Goal: Task Accomplishment & Management: Manage account settings

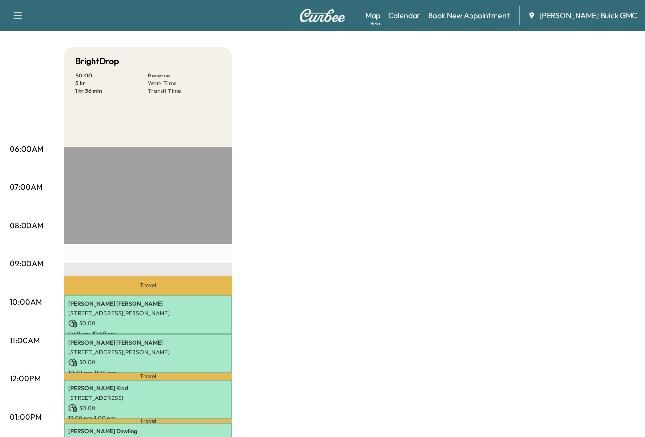
scroll to position [241, 0]
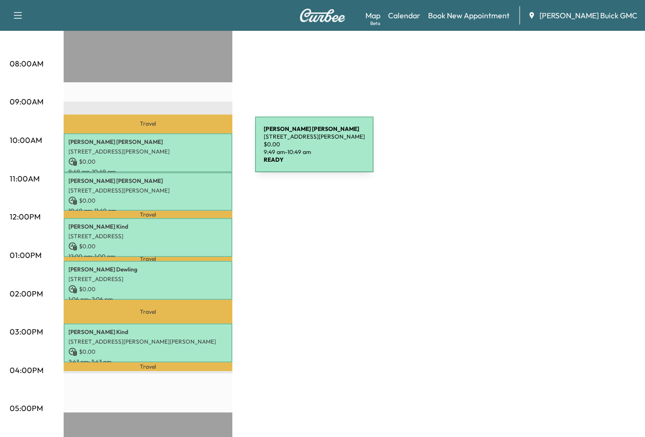
click at [182, 150] on p "[STREET_ADDRESS][PERSON_NAME]" at bounding box center [147, 152] width 159 height 8
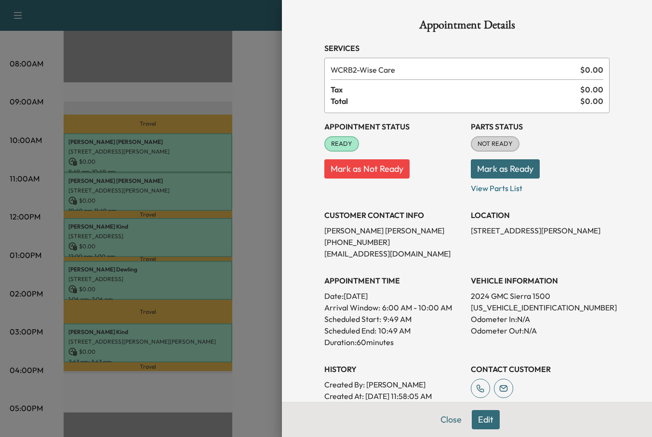
click at [507, 172] on button "Mark as Ready" at bounding box center [505, 168] width 69 height 19
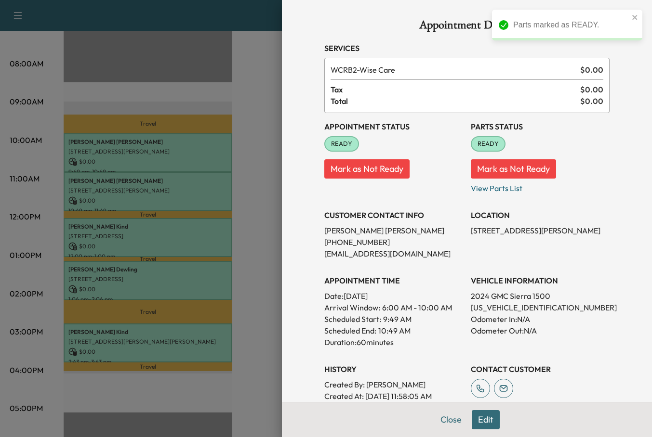
click at [148, 193] on div at bounding box center [326, 218] width 652 height 437
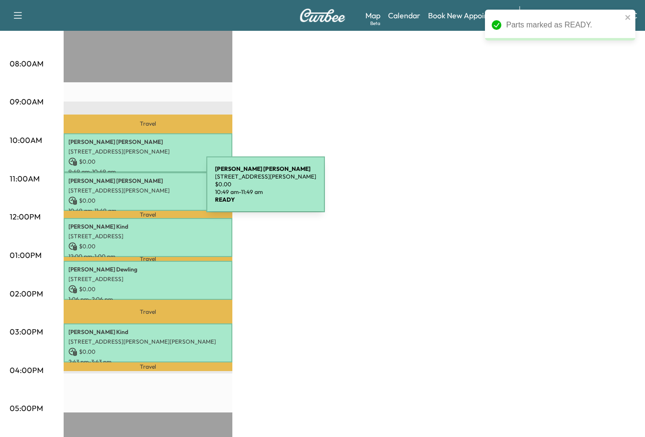
click at [132, 190] on p "[STREET_ADDRESS][PERSON_NAME]" at bounding box center [147, 191] width 159 height 8
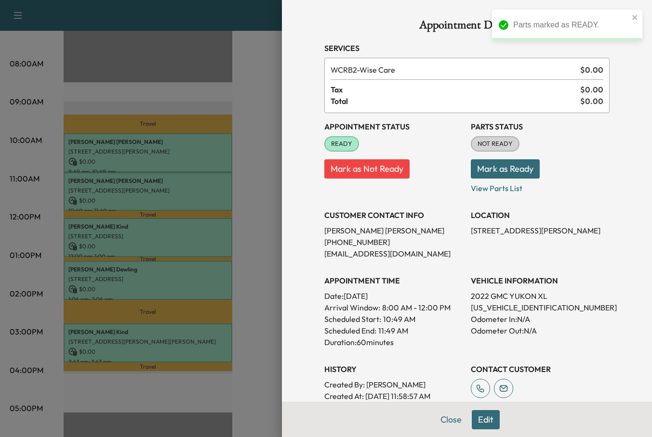
click at [471, 165] on button "Mark as Ready" at bounding box center [505, 168] width 69 height 19
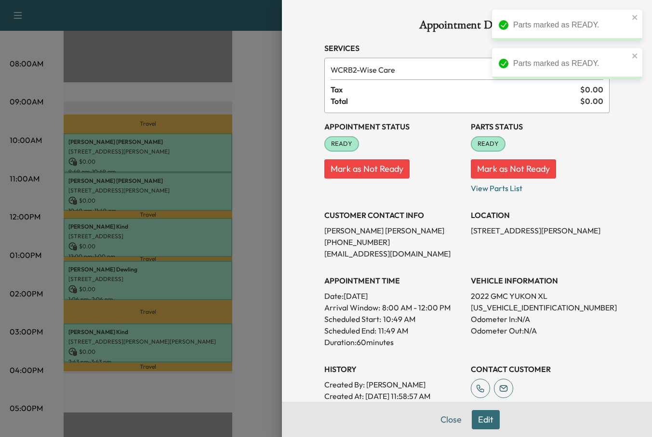
click at [138, 236] on div at bounding box center [326, 218] width 652 height 437
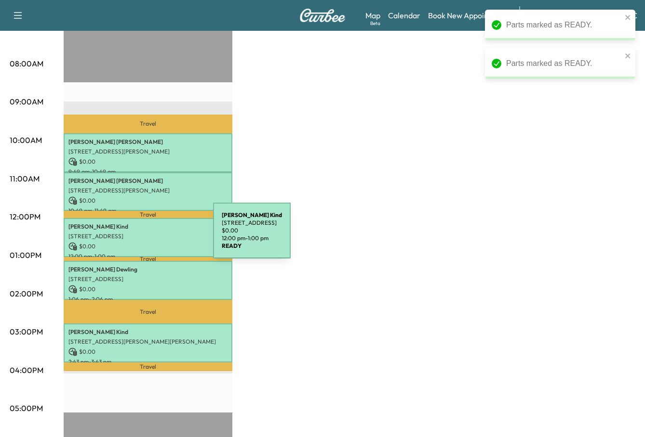
click at [141, 237] on p "[STREET_ADDRESS]" at bounding box center [147, 237] width 159 height 8
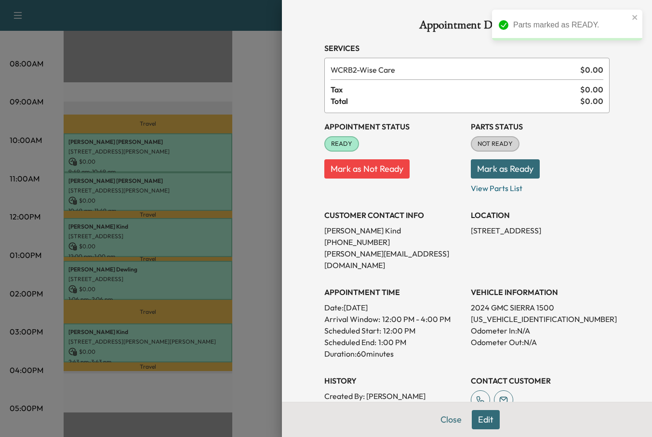
click at [518, 168] on button "Mark as Ready" at bounding box center [505, 168] width 69 height 19
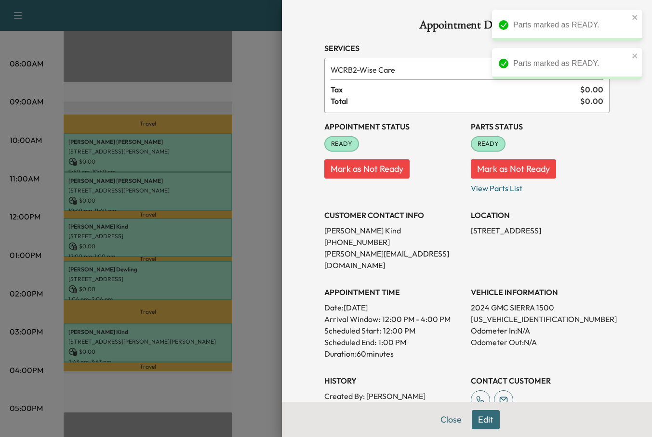
click at [124, 281] on div at bounding box center [326, 218] width 652 height 437
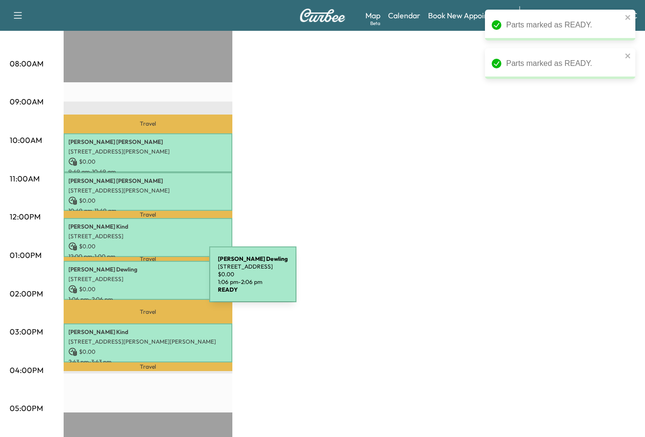
click at [137, 280] on div "[PERSON_NAME] [STREET_ADDRESS] $ 0.00 1:06 pm - 2:06 pm" at bounding box center [148, 280] width 169 height 39
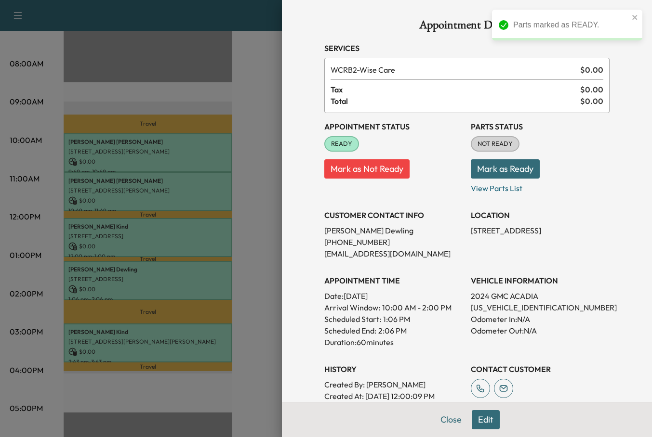
click at [499, 171] on button "Mark as Ready" at bounding box center [505, 168] width 69 height 19
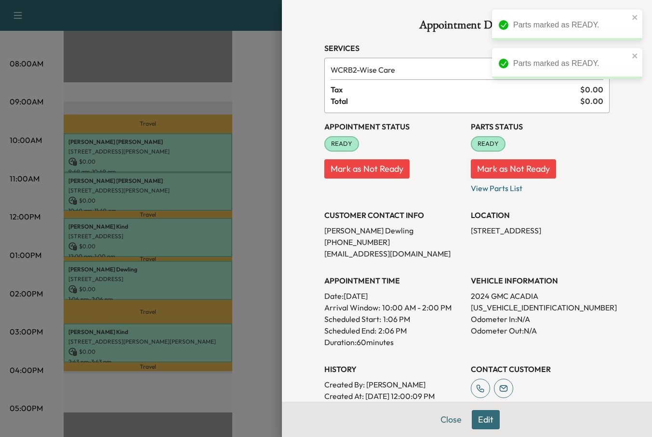
click at [134, 341] on div at bounding box center [326, 218] width 652 height 437
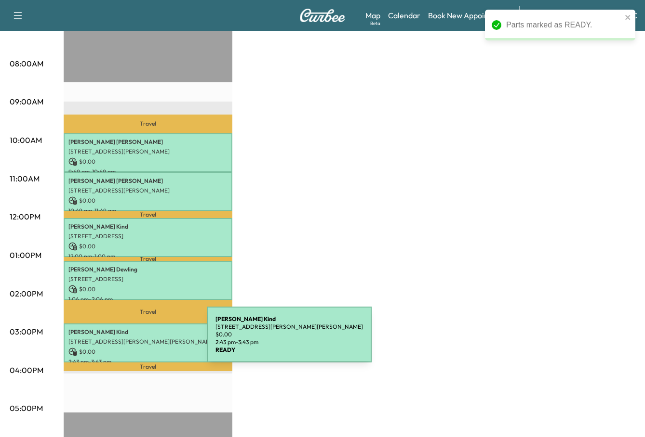
click at [134, 341] on p "[STREET_ADDRESS][PERSON_NAME][PERSON_NAME]" at bounding box center [147, 342] width 159 height 8
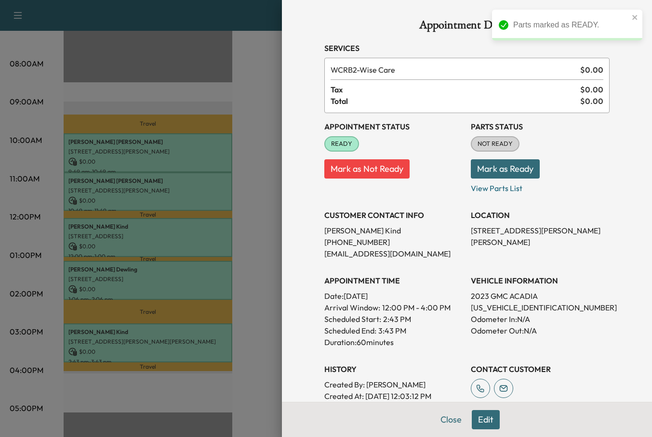
click at [492, 166] on button "Mark as Ready" at bounding box center [505, 168] width 69 height 19
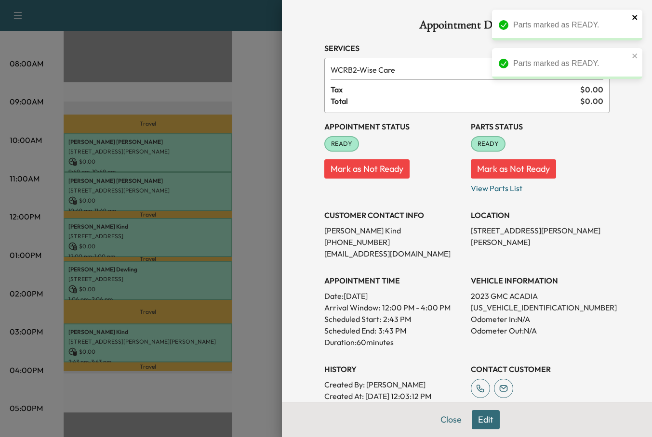
click at [634, 17] on icon "close" at bounding box center [634, 17] width 5 height 5
click at [635, 17] on icon "close" at bounding box center [634, 17] width 5 height 5
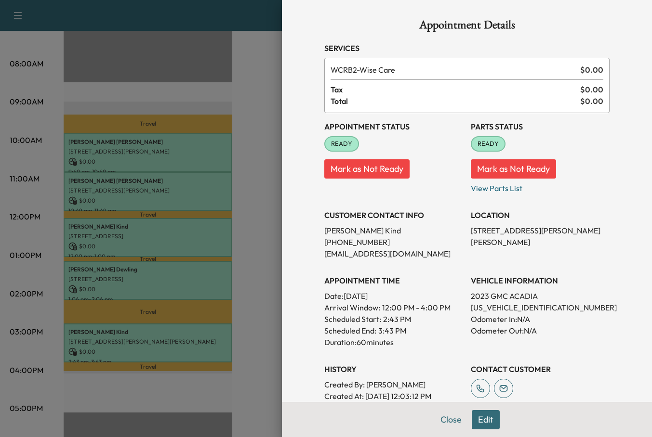
click at [250, 95] on div at bounding box center [326, 218] width 652 height 437
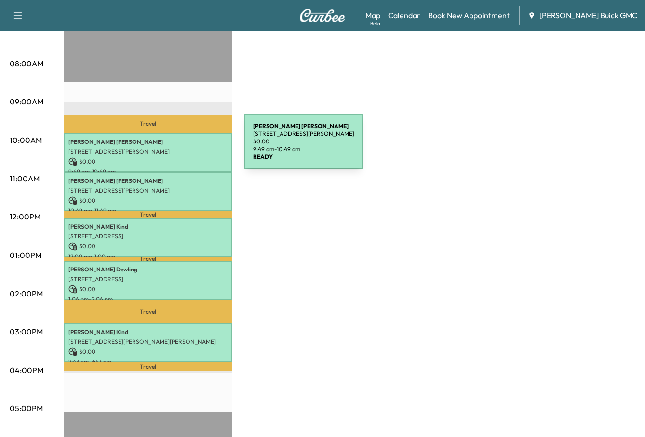
click at [172, 148] on p "[STREET_ADDRESS][PERSON_NAME]" at bounding box center [147, 152] width 159 height 8
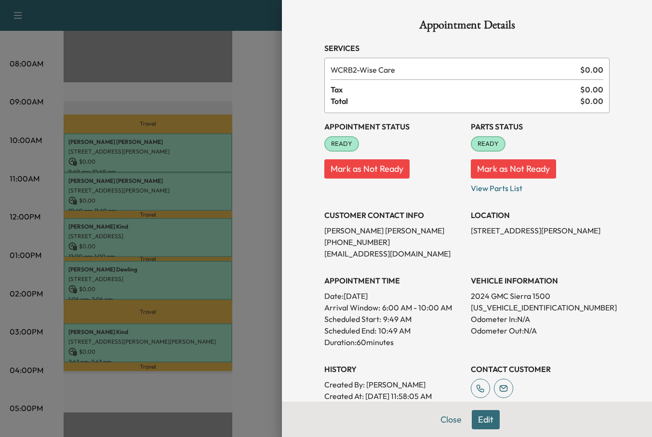
click at [142, 191] on div at bounding box center [326, 218] width 652 height 437
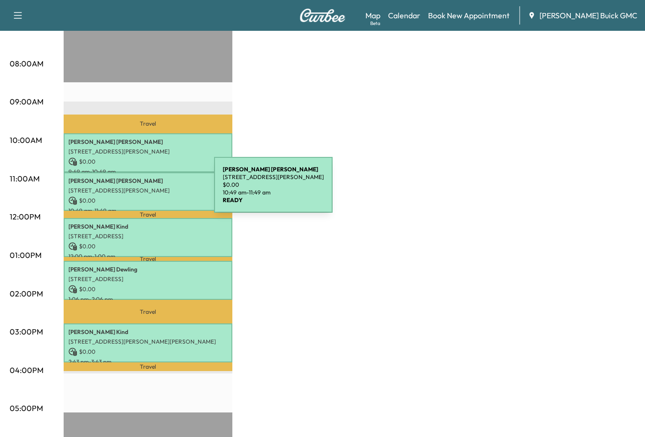
click at [142, 191] on p "[STREET_ADDRESS][PERSON_NAME]" at bounding box center [147, 191] width 159 height 8
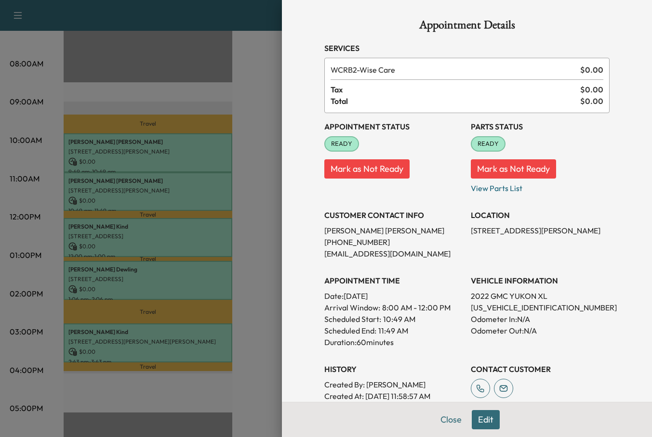
click at [145, 239] on div at bounding box center [326, 218] width 652 height 437
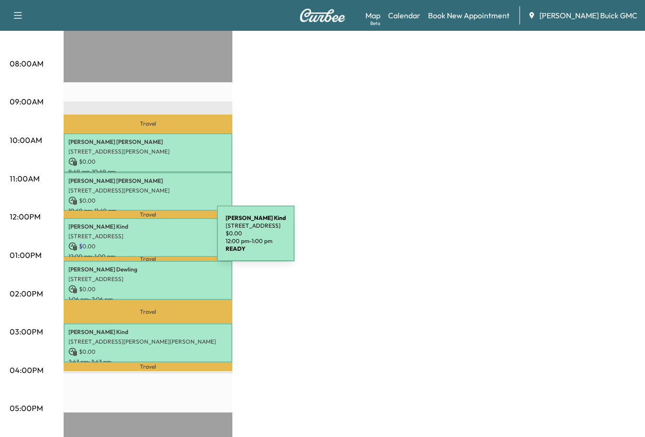
click at [145, 242] on p "$ 0.00" at bounding box center [147, 246] width 159 height 9
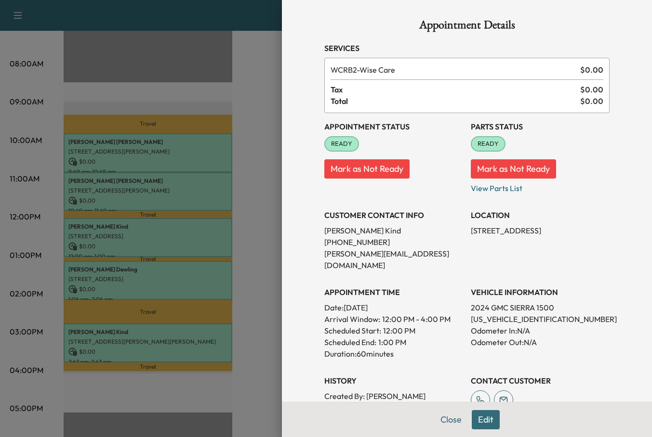
click at [143, 276] on div at bounding box center [326, 218] width 652 height 437
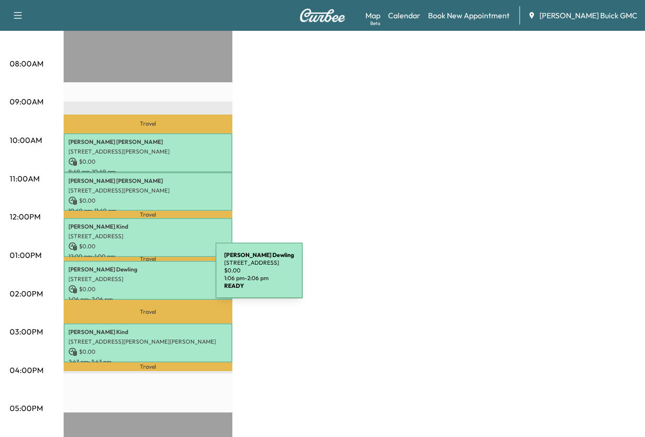
click at [143, 277] on p "[STREET_ADDRESS]" at bounding box center [147, 280] width 159 height 8
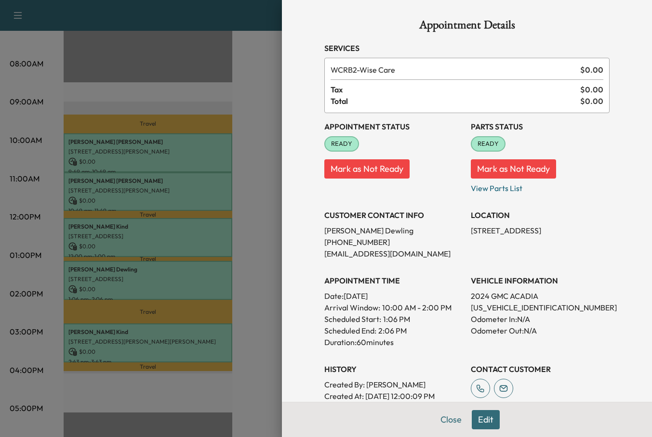
click at [165, 343] on div at bounding box center [326, 218] width 652 height 437
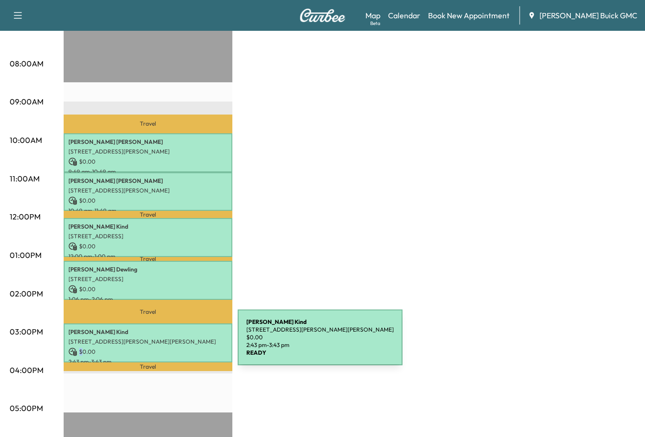
click at [165, 343] on div "[DEMOGRAPHIC_DATA][PERSON_NAME] [STREET_ADDRESS][PERSON_NAME][PERSON_NAME] $ 0.…" at bounding box center [148, 343] width 169 height 39
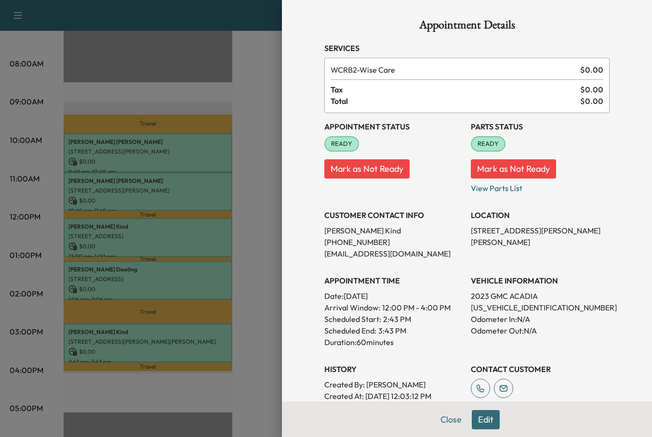
click at [255, 60] on div at bounding box center [326, 218] width 652 height 437
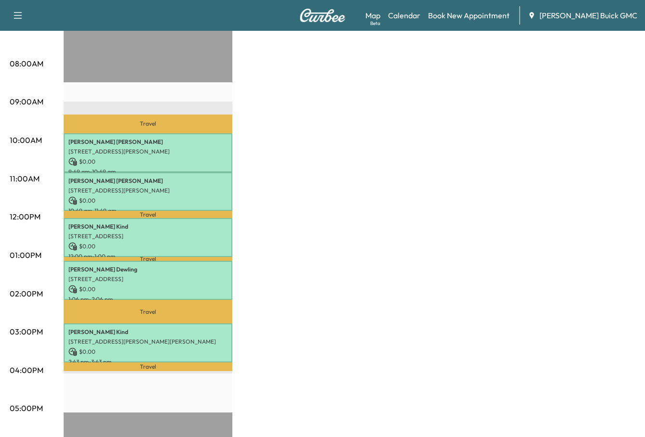
click at [326, 160] on div "BrightDrop $ 0.00 Revenue 5 hr Work Time 1 hr 36 min Transit Time Travel [PERSO…" at bounding box center [349, 246] width 571 height 723
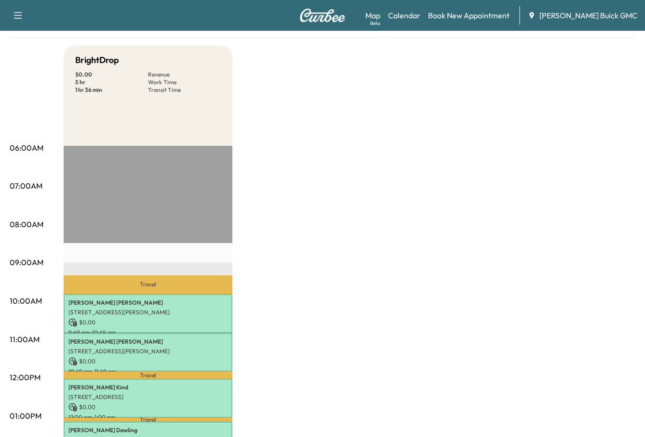
scroll to position [0, 0]
